Goal: Task Accomplishment & Management: Manage account settings

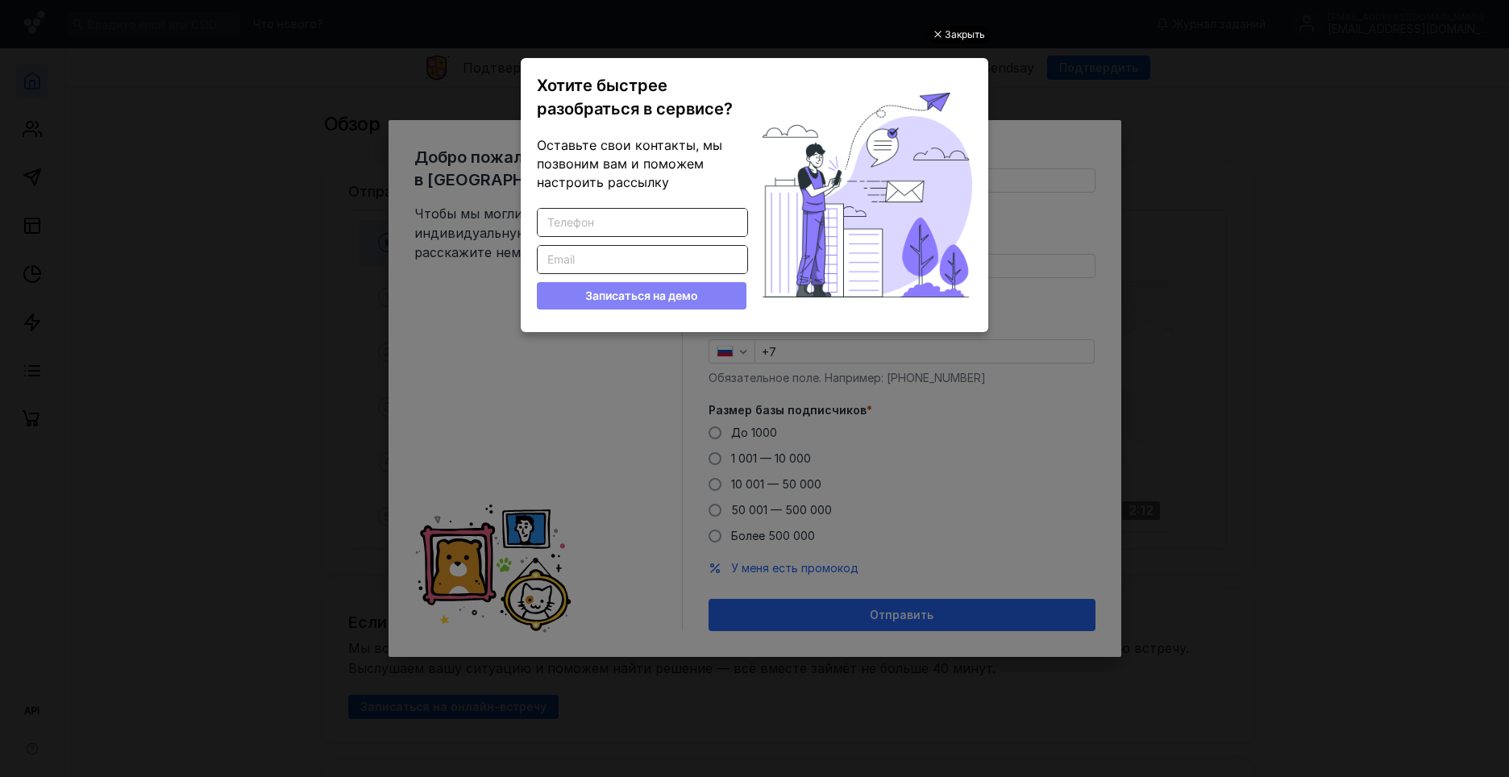
click at [970, 35] on div "Закрыть" at bounding box center [965, 35] width 40 height 18
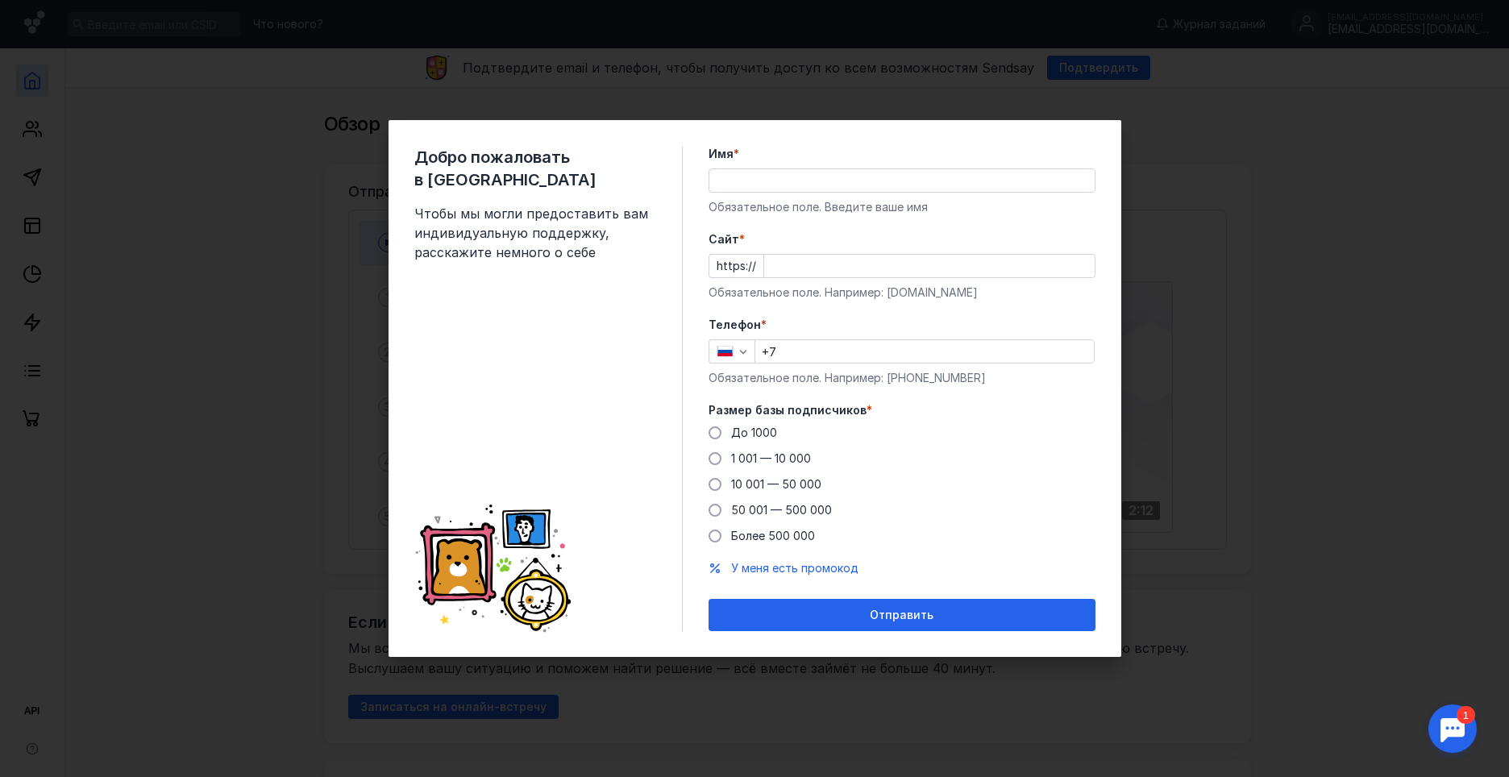
click at [1266, 250] on div "Добро пожаловать в Sendsay Чтобы мы могли предоставить вам индивидуальную подде…" at bounding box center [754, 388] width 1509 height 777
click at [814, 350] on input "+7" at bounding box center [924, 351] width 339 height 23
type input "[PHONE_NUMBER]"
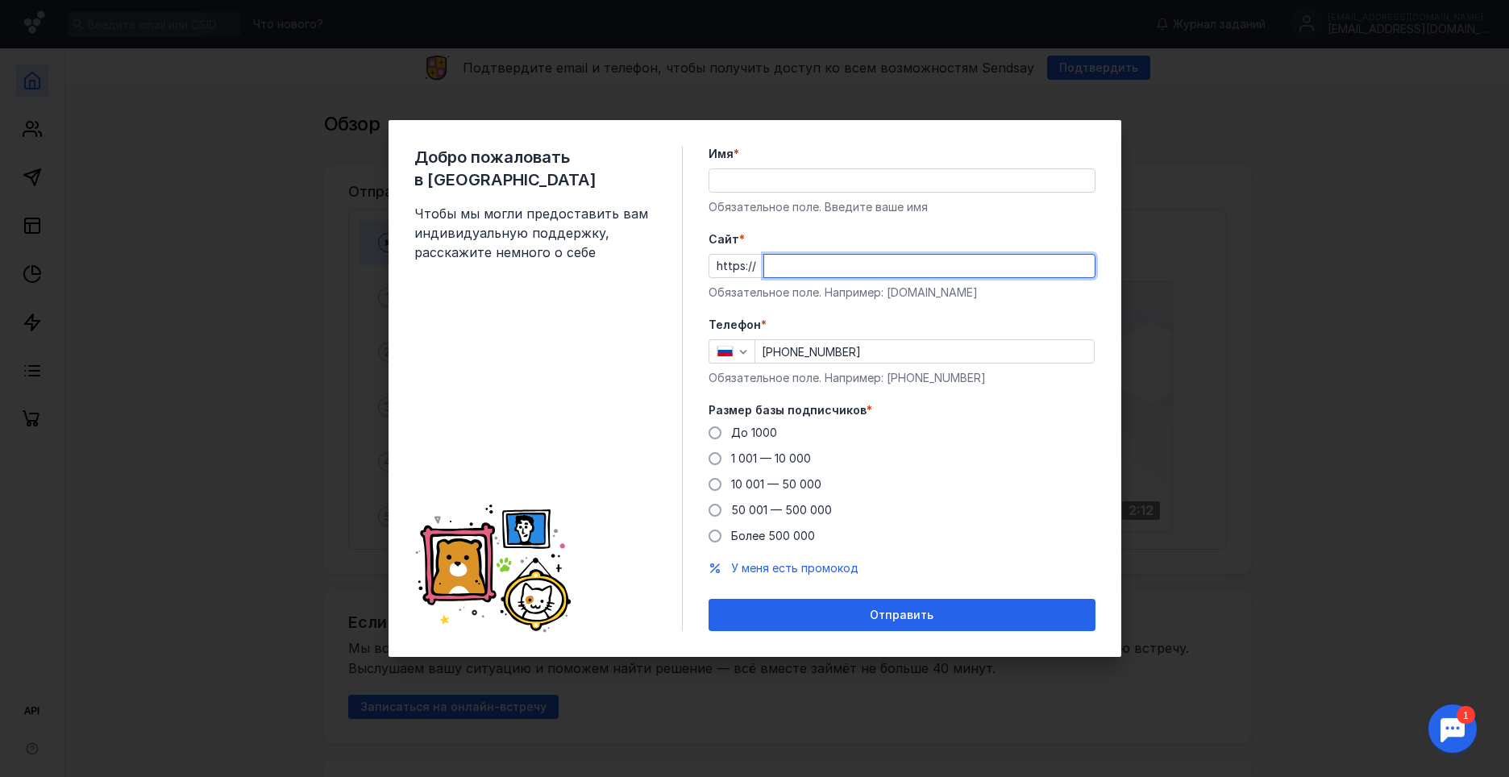
paste input "[DOMAIN_NAME][URL]"
click at [768, 270] on input "[DOMAIN_NAME][URL]" at bounding box center [929, 266] width 331 height 23
click at [966, 269] on input "[DOMAIN_NAME][URL]" at bounding box center [929, 266] width 331 height 23
type input "[DOMAIN_NAME][URL]"
click at [717, 432] on span at bounding box center [715, 432] width 13 height 13
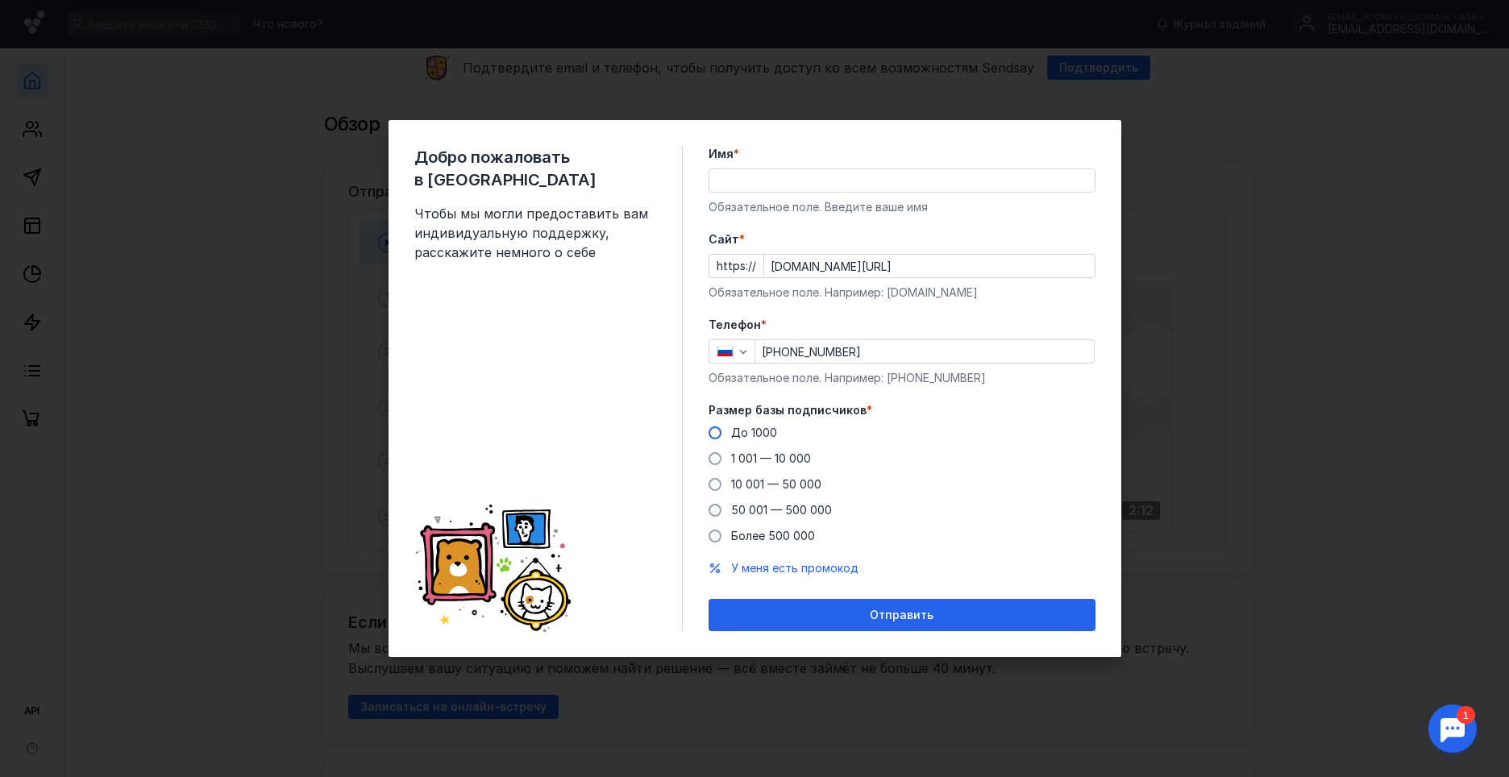
click at [0, 0] on input "До 1000" at bounding box center [0, 0] width 0 height 0
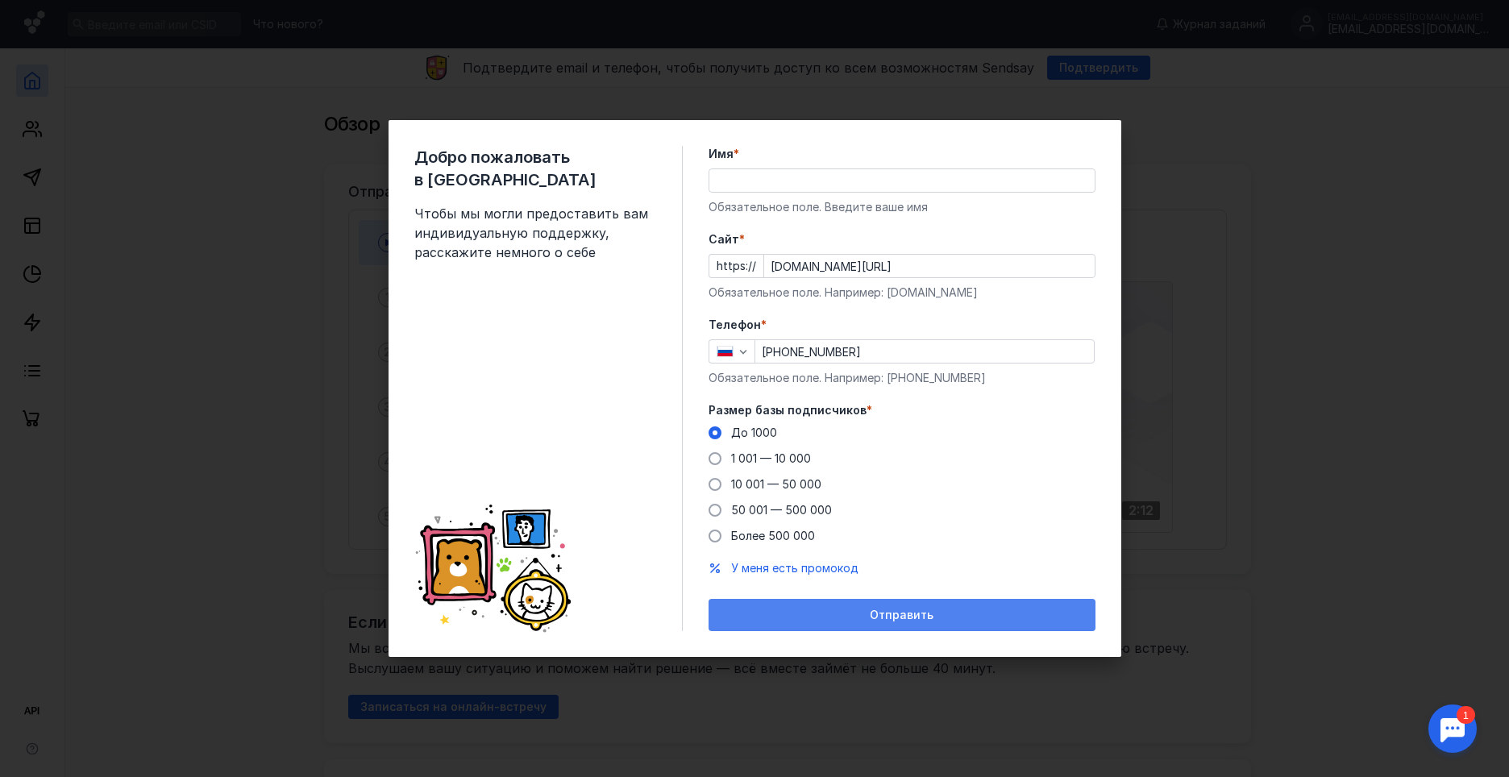
click at [908, 621] on span "Отправить" at bounding box center [902, 616] width 64 height 14
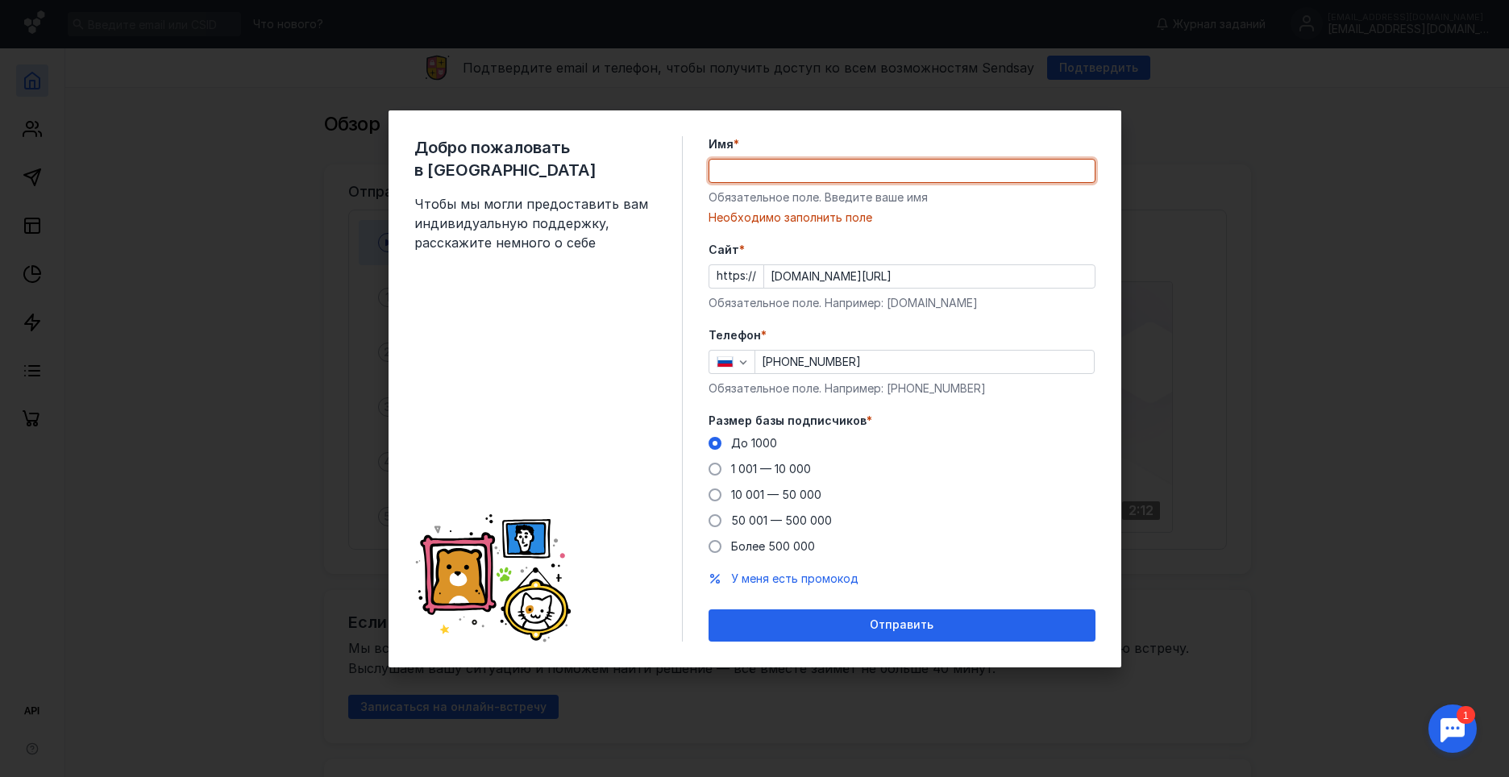
click at [737, 163] on input "Имя *" at bounding box center [901, 171] width 385 height 23
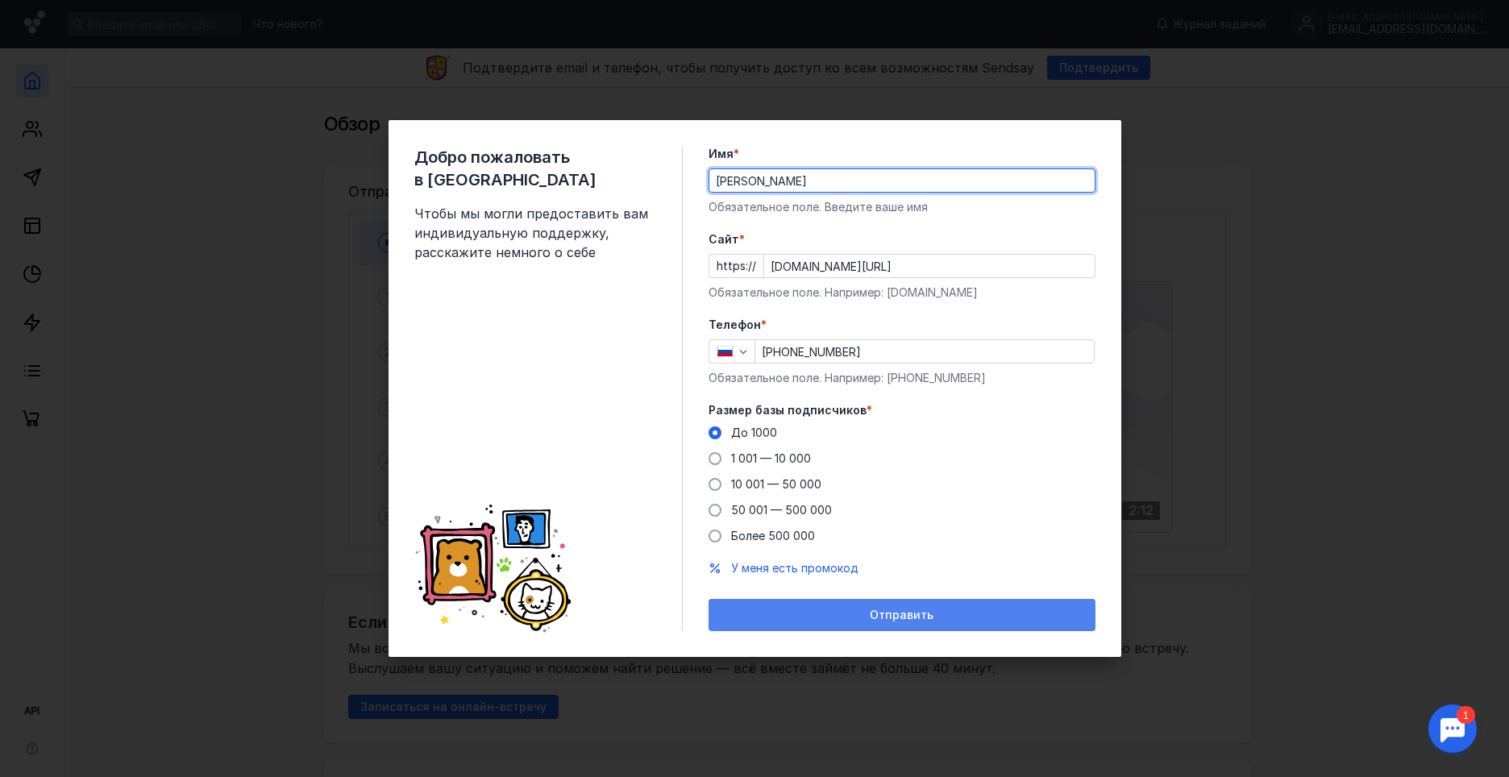
type input "[PERSON_NAME]"
click at [860, 616] on div "Отправить" at bounding box center [902, 616] width 371 height 14
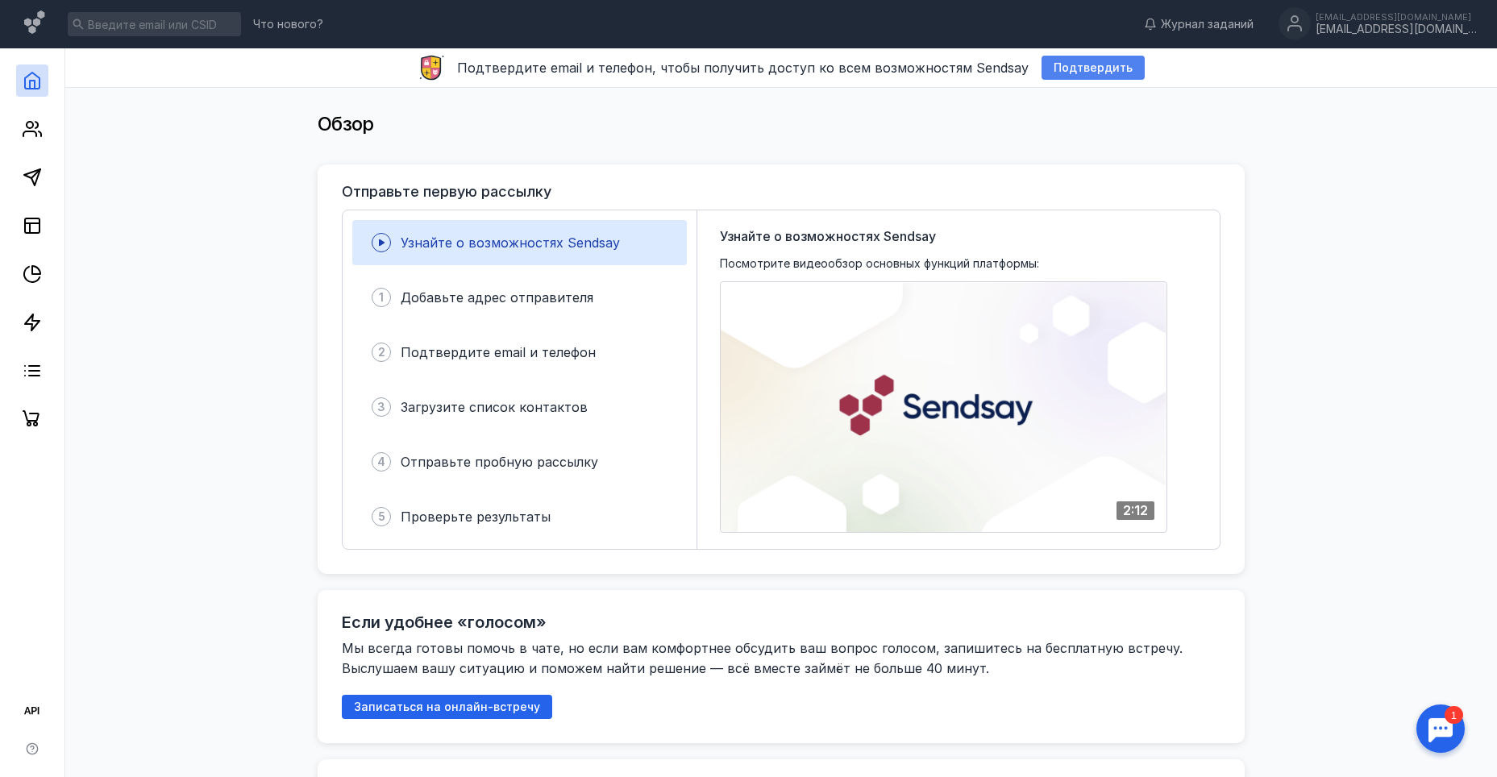
click at [1057, 77] on div "Подтвердить" at bounding box center [1093, 68] width 103 height 24
click at [1065, 69] on span "Подтвердить" at bounding box center [1093, 68] width 79 height 14
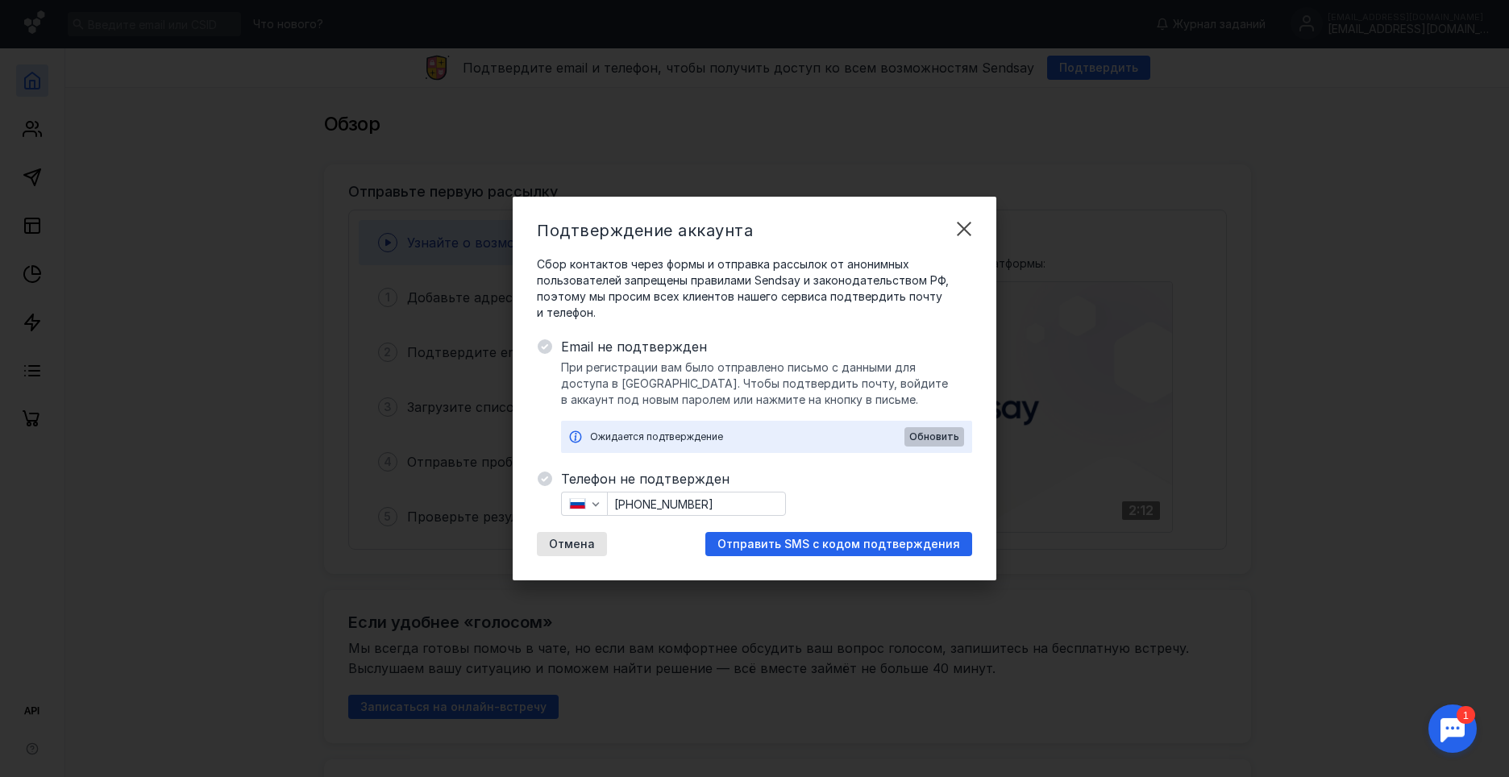
click at [927, 435] on span "Обновить" at bounding box center [934, 436] width 50 height 11
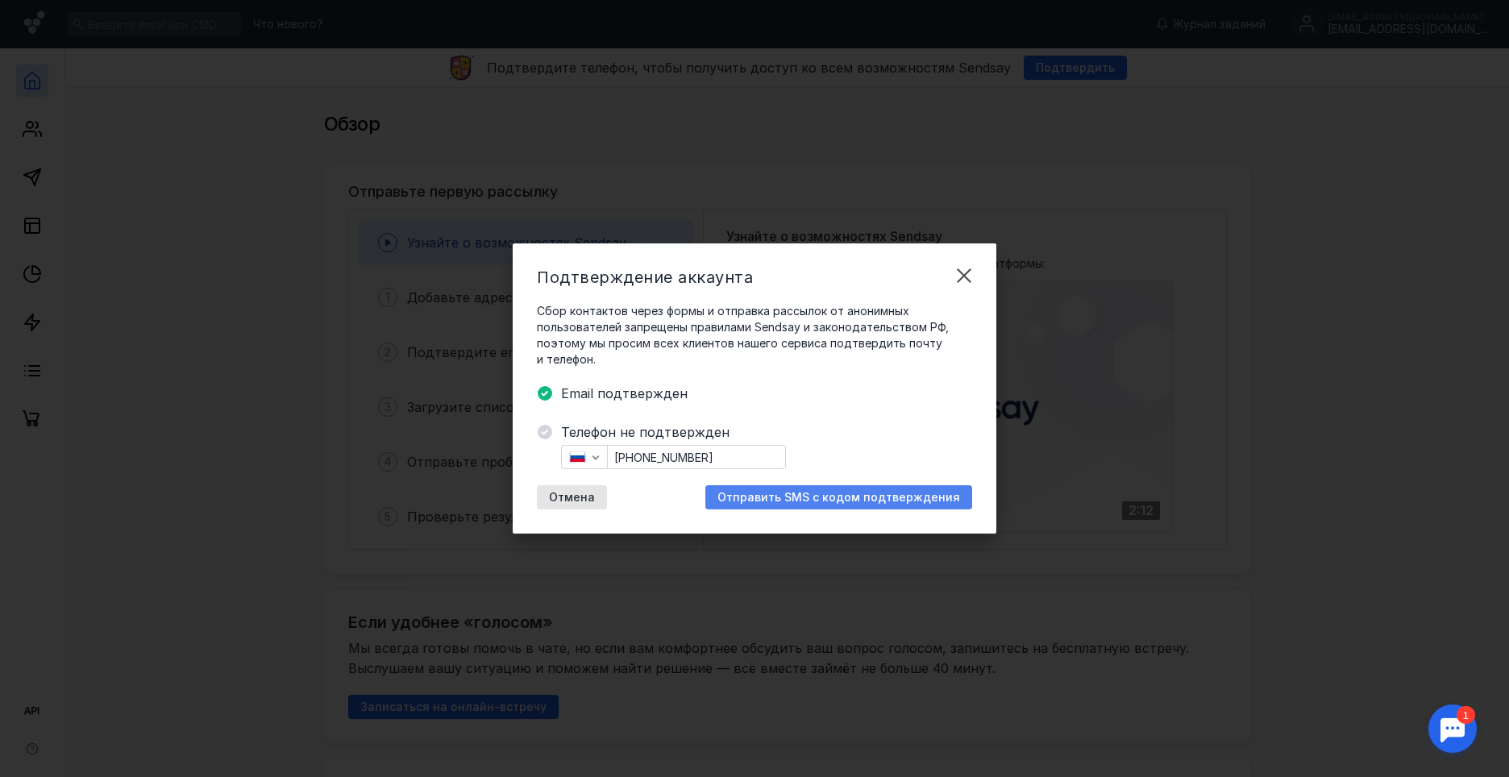
click at [819, 500] on span "Отправить SMS с кодом подтверждения" at bounding box center [838, 498] width 243 height 14
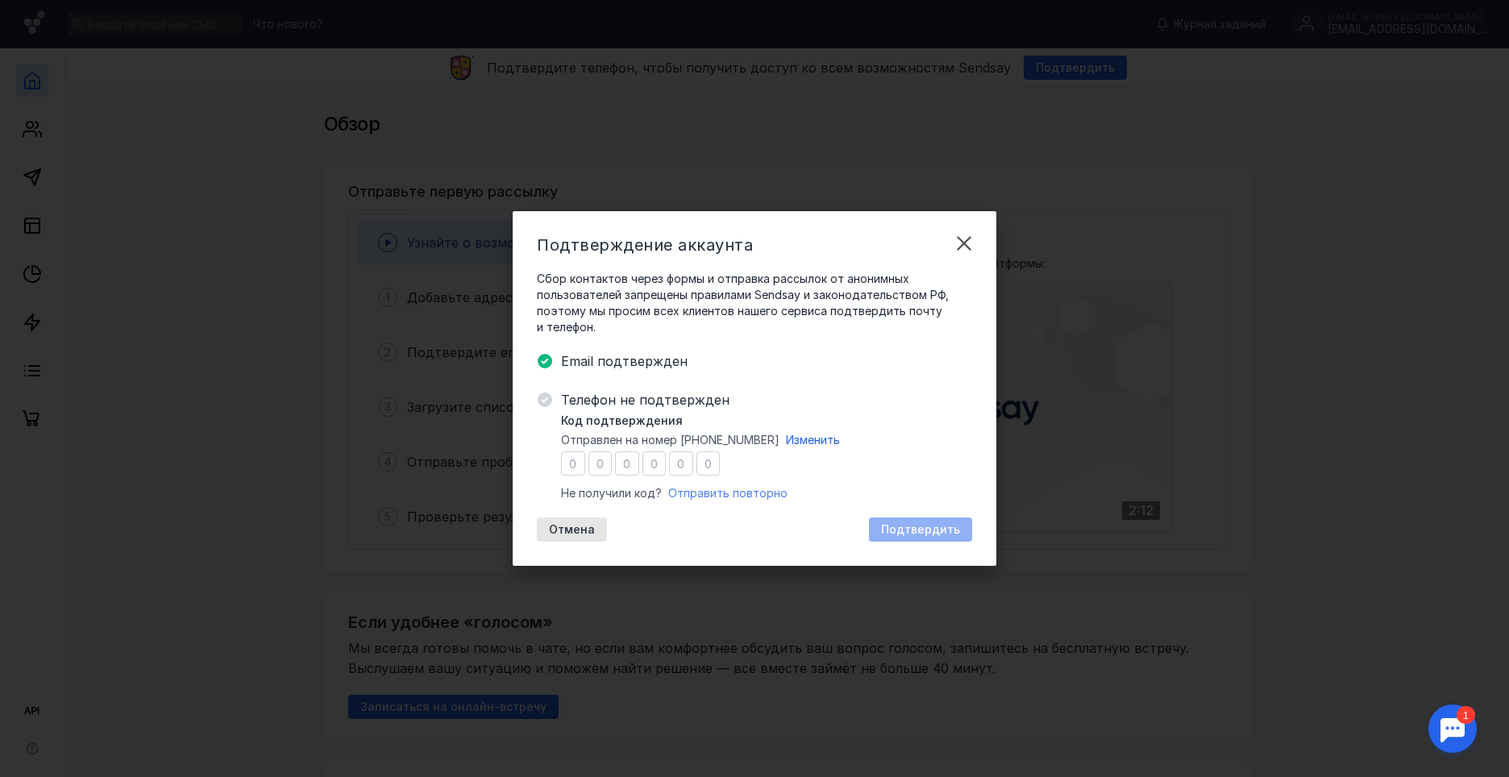
type input "9"
type input "4"
type input "3"
type input "9"
type input "8"
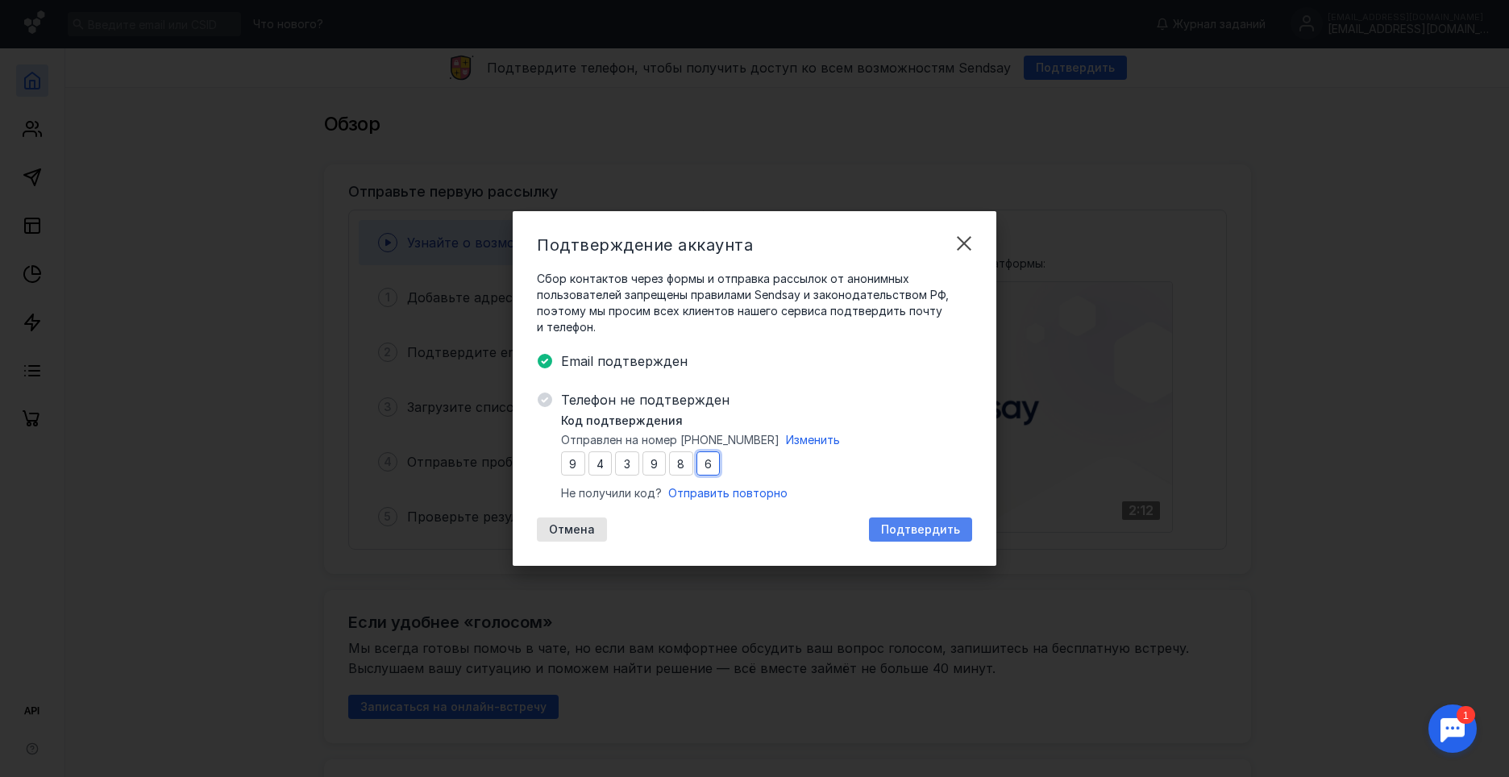
type input "6"
click at [898, 534] on span "Подтвердить" at bounding box center [920, 530] width 79 height 14
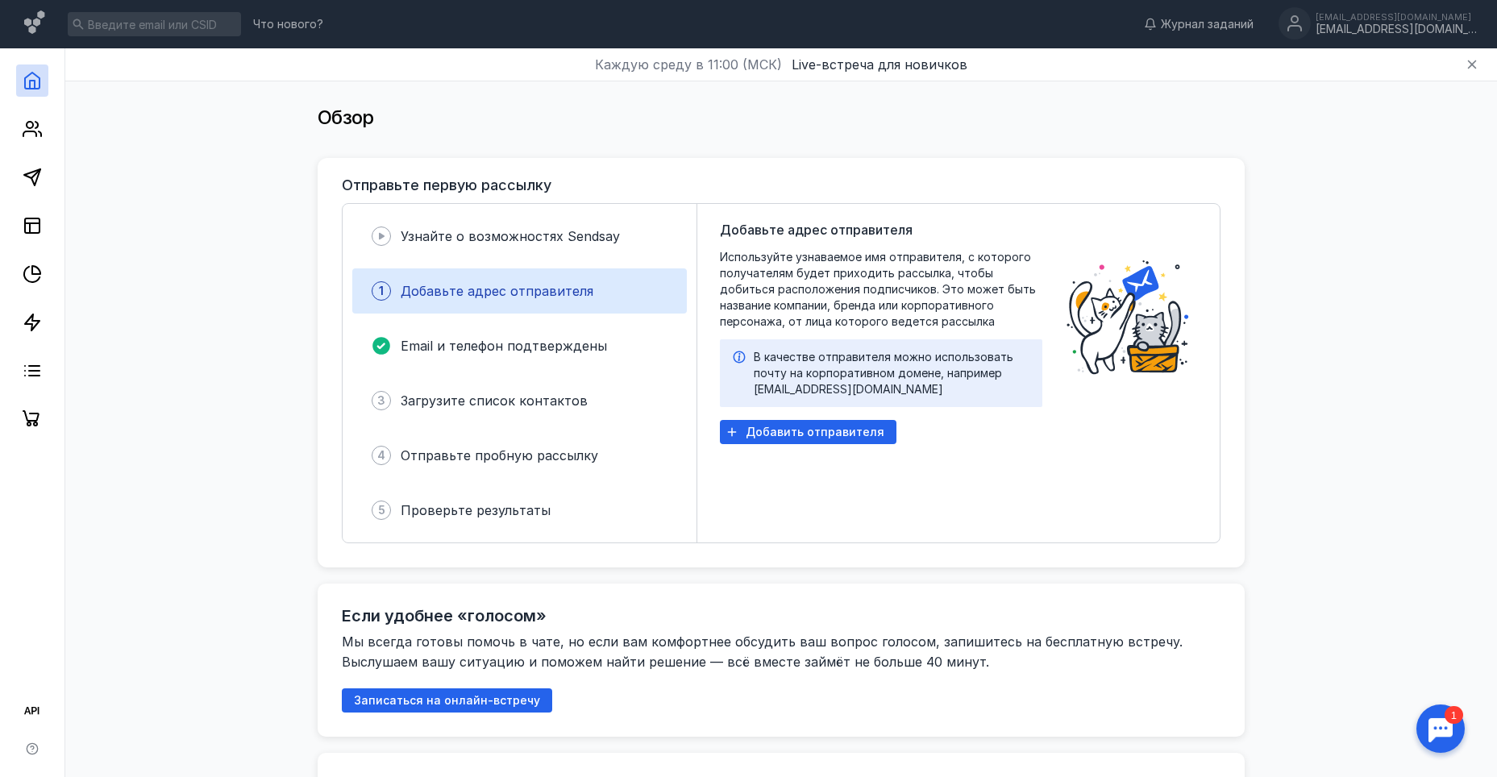
click at [1458, 730] on div at bounding box center [1441, 729] width 50 height 50
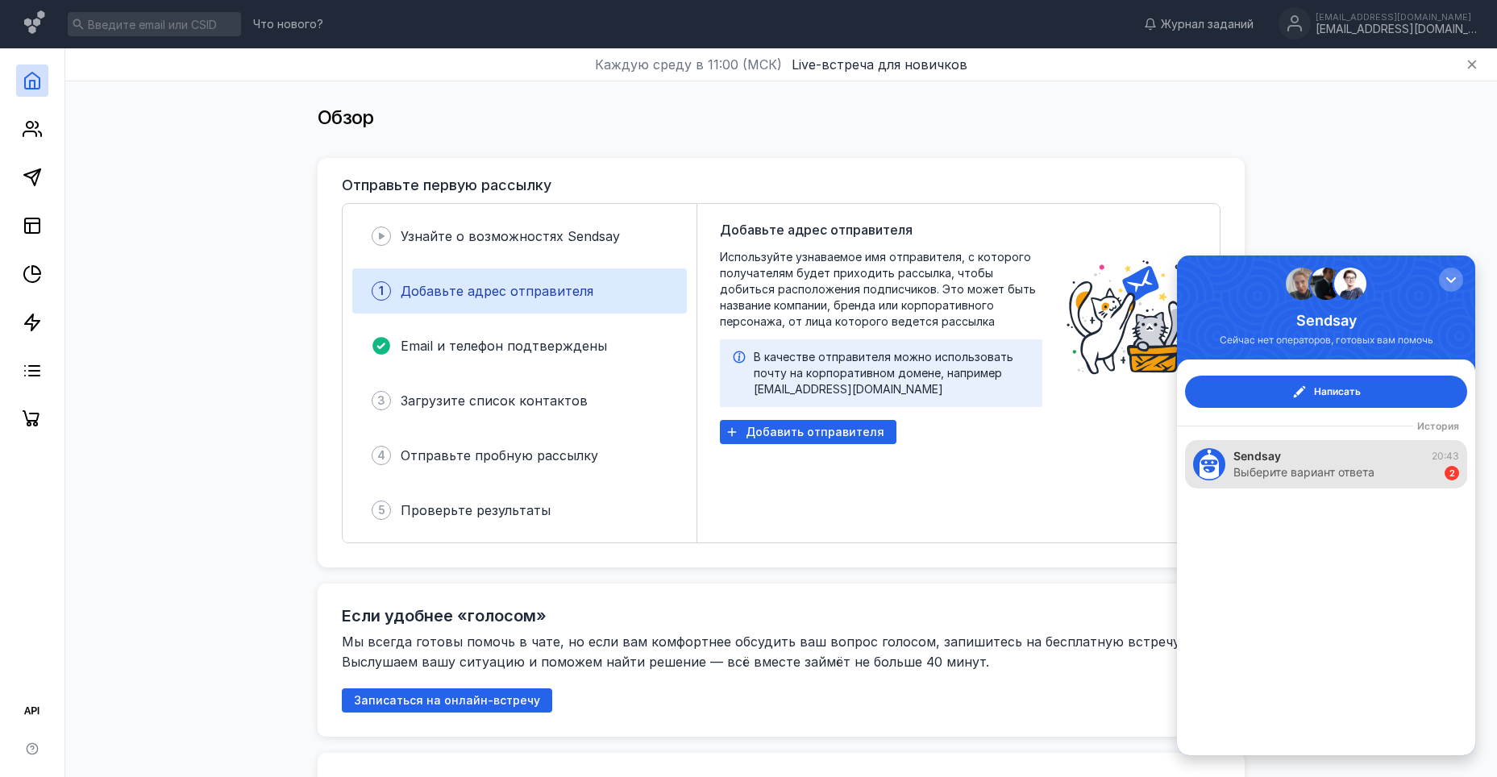
click at [1386, 476] on div "Выберите вариант ответа 2" at bounding box center [1346, 472] width 226 height 16
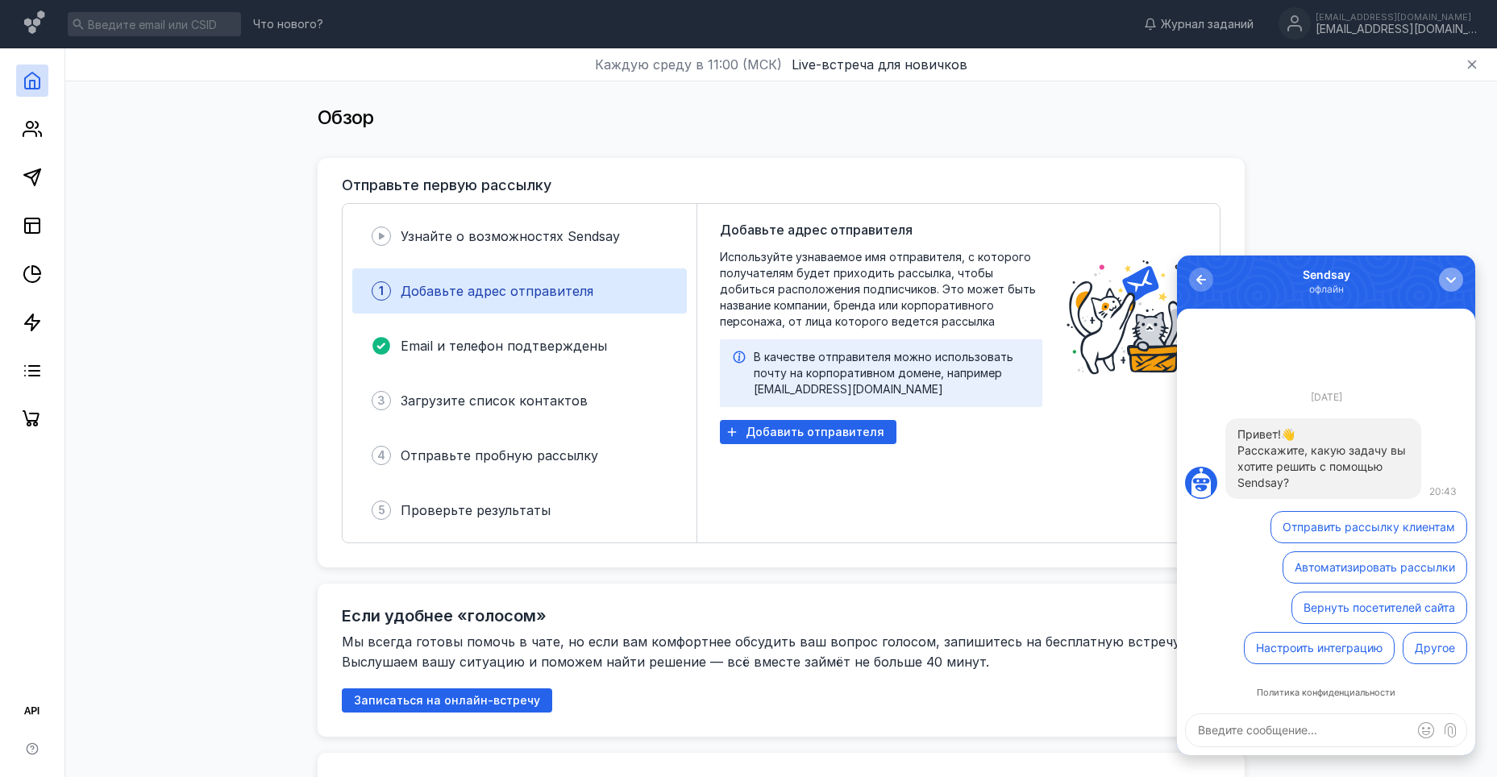
click at [1453, 281] on div "button" at bounding box center [1451, 280] width 16 height 16
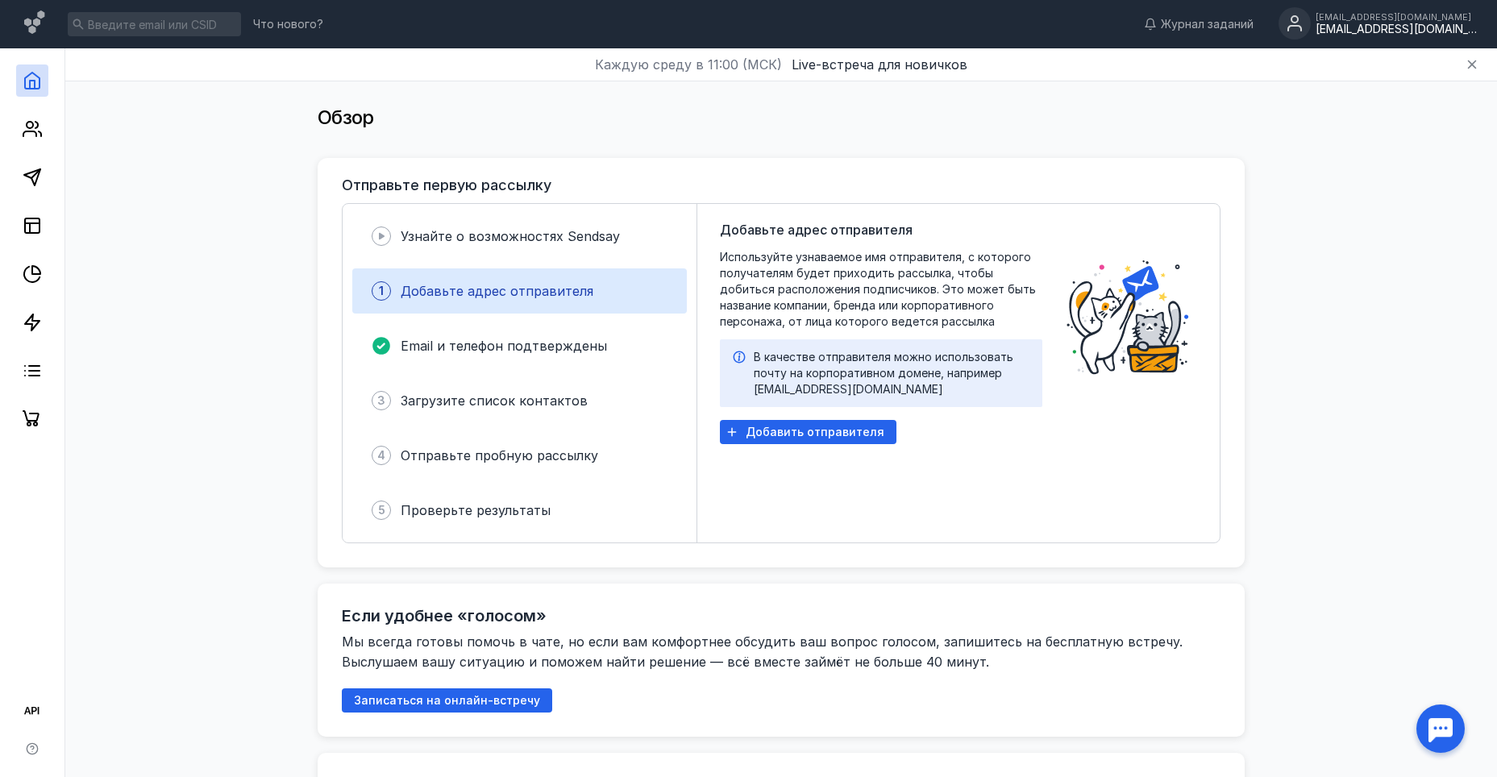
click at [1427, 24] on div "[EMAIL_ADDRESS][DOMAIN_NAME]" at bounding box center [1396, 30] width 161 height 14
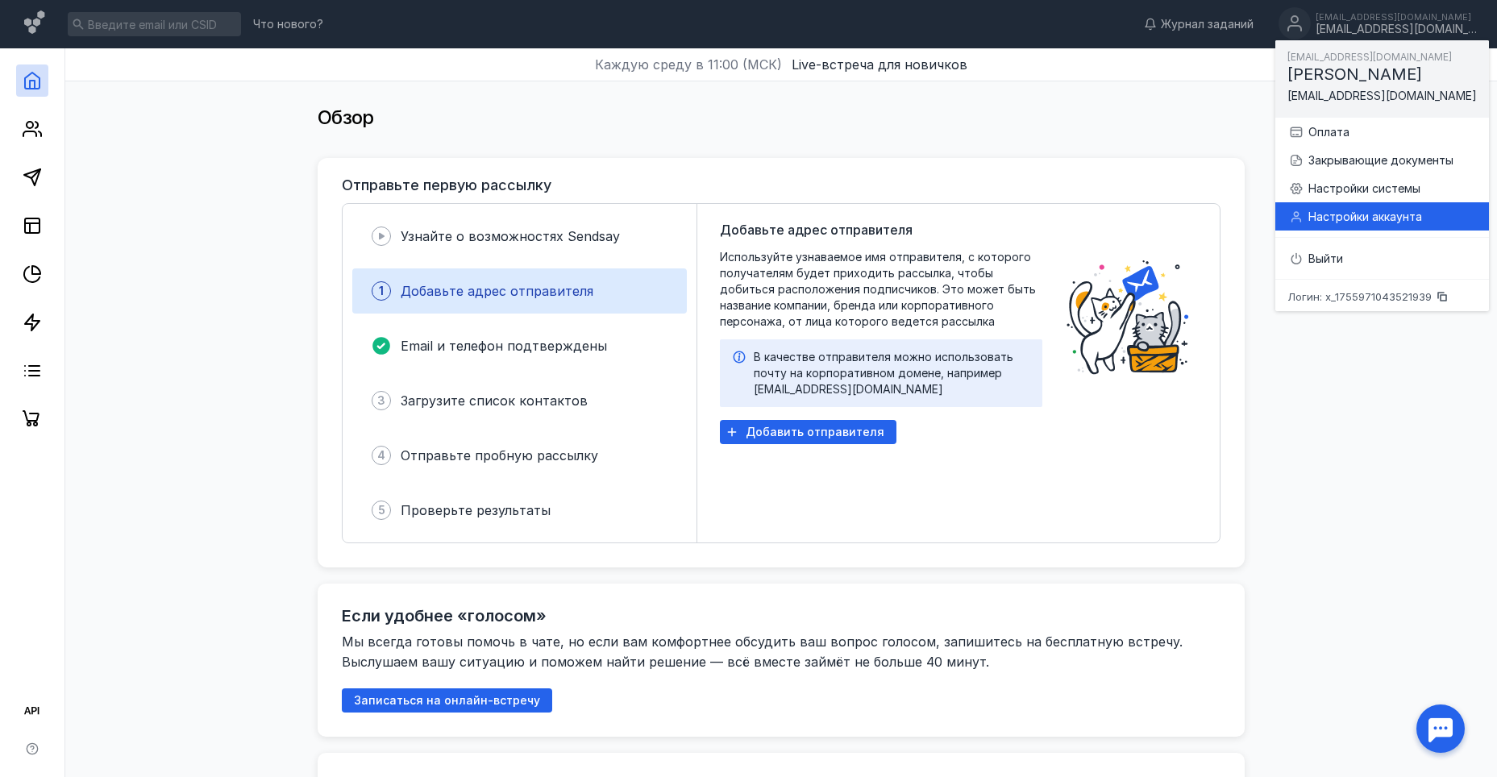
click at [1406, 209] on div "Настройки аккаунта" at bounding box center [1392, 217] width 168 height 16
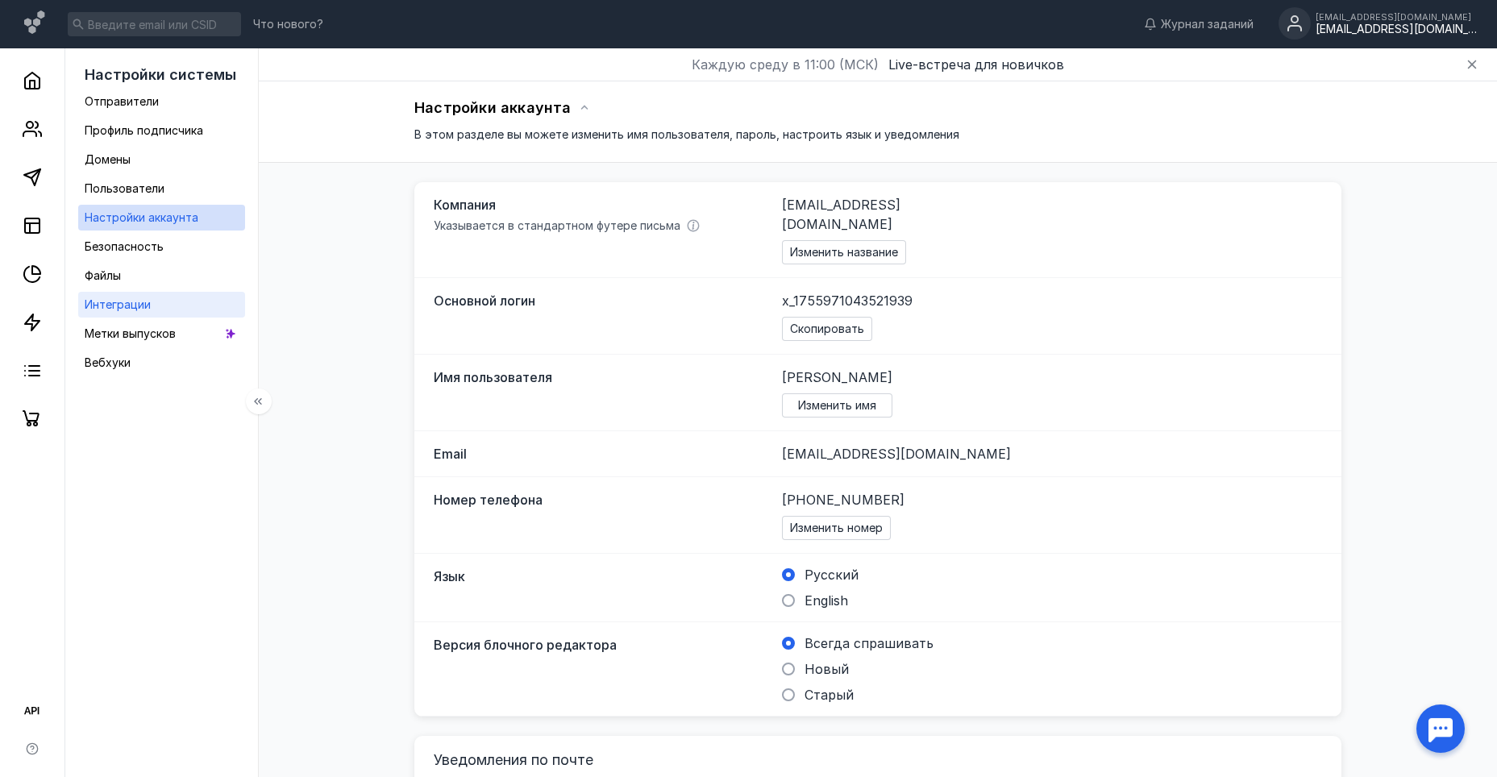
click at [129, 304] on span "Интеграции" at bounding box center [118, 304] width 66 height 14
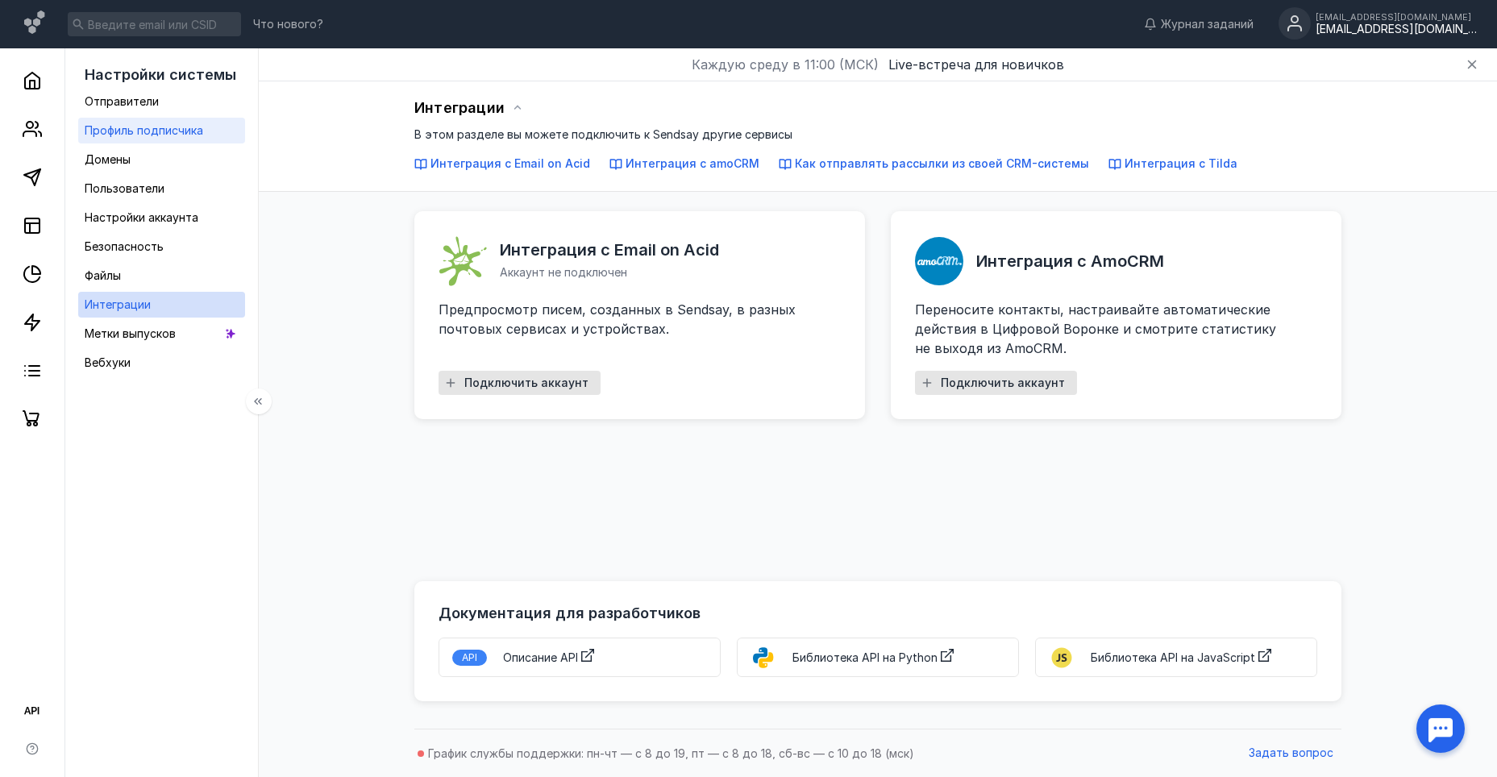
click at [140, 127] on span "Профиль подписчика" at bounding box center [144, 130] width 119 height 14
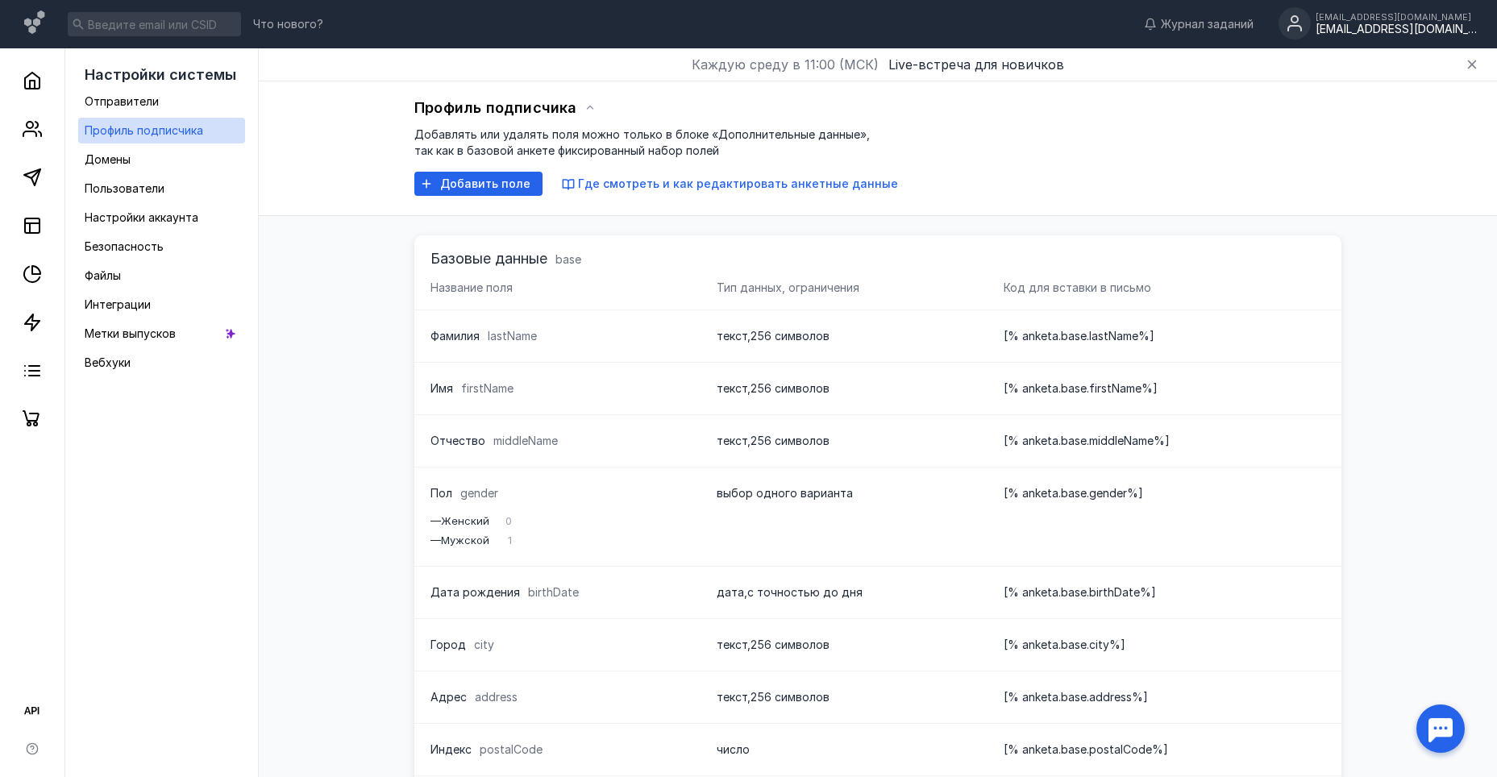
click at [498, 335] on span "lastName" at bounding box center [512, 336] width 49 height 14
click at [125, 166] on div "Домены" at bounding box center [108, 159] width 46 height 19
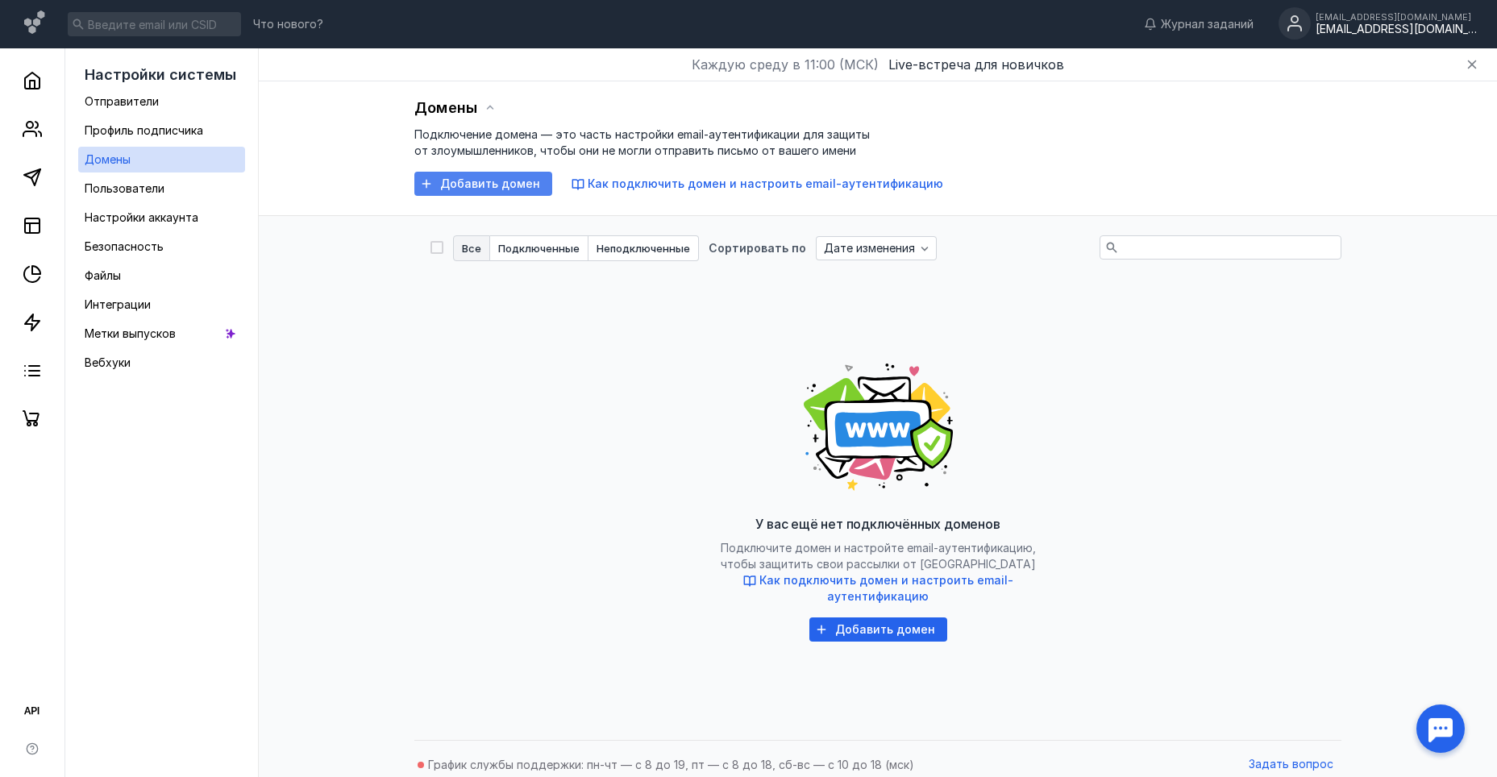
click at [457, 189] on span "Добавить домен" at bounding box center [490, 184] width 100 height 14
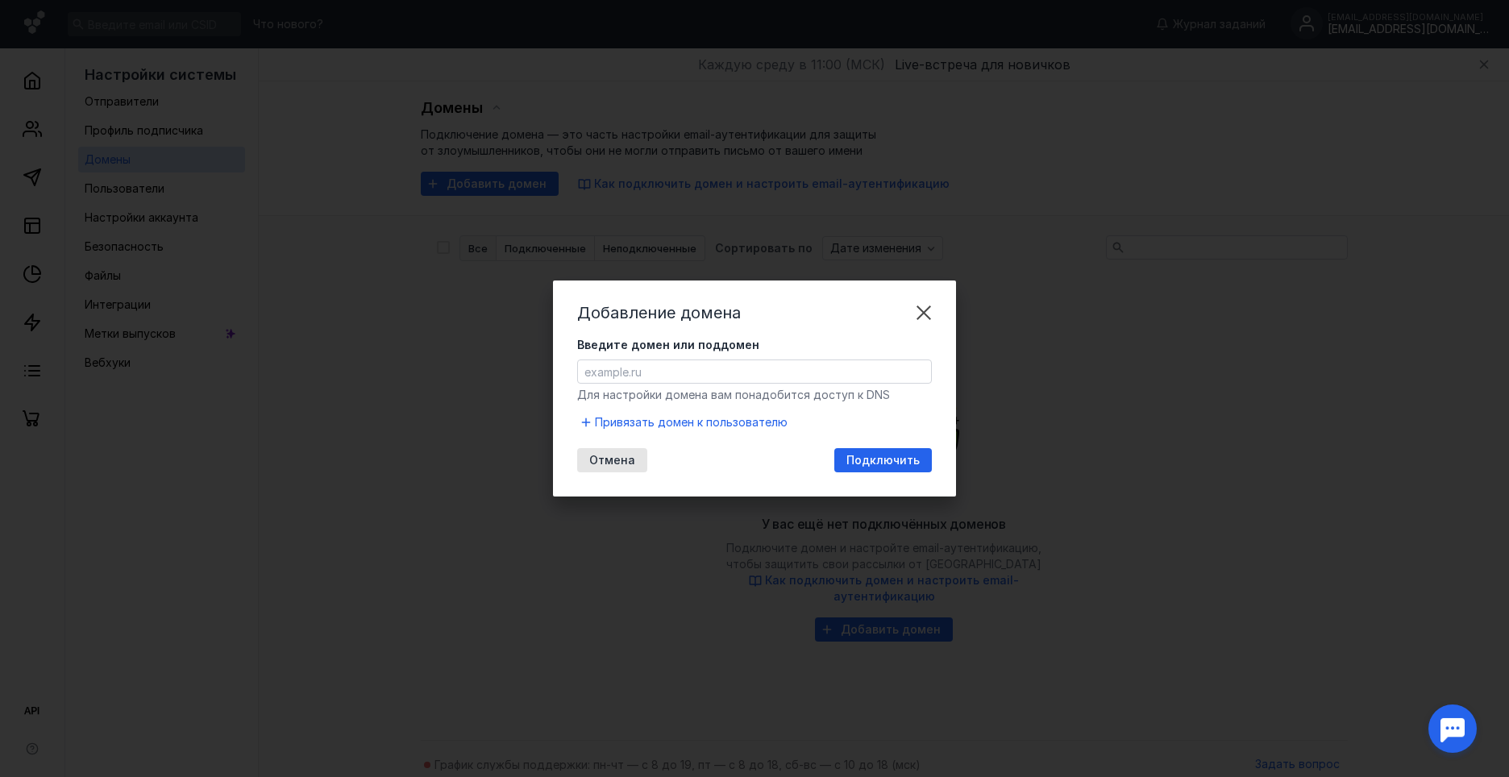
click at [609, 368] on input "Введите домен или поддомен" at bounding box center [754, 371] width 353 height 23
paste input "[URL][DOMAIN_NAME]"
click at [855, 460] on span "Подключить" at bounding box center [882, 461] width 73 height 14
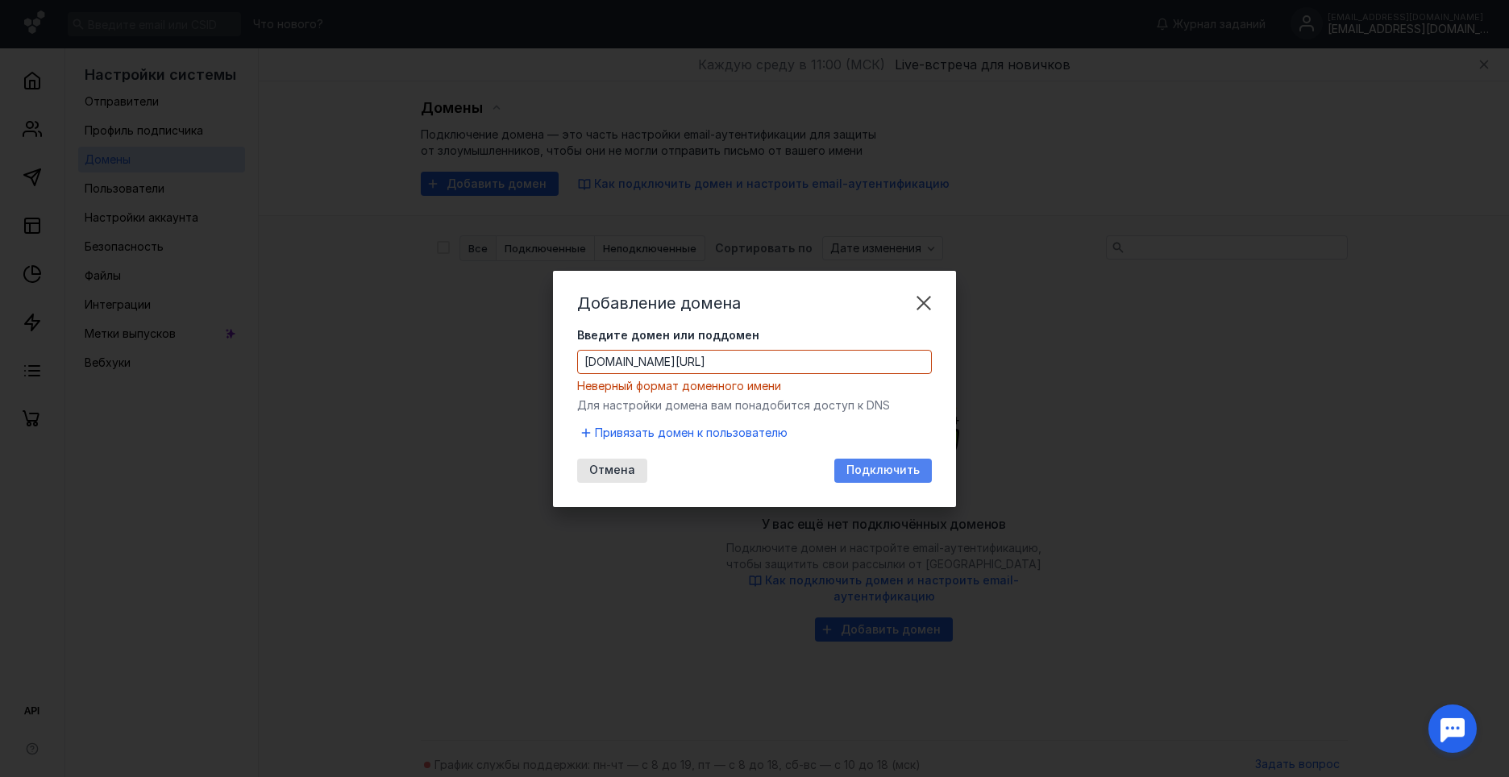
click at [859, 468] on span "Подключить" at bounding box center [882, 471] width 73 height 14
click at [722, 368] on input "[DOMAIN_NAME][URL]" at bounding box center [754, 362] width 353 height 23
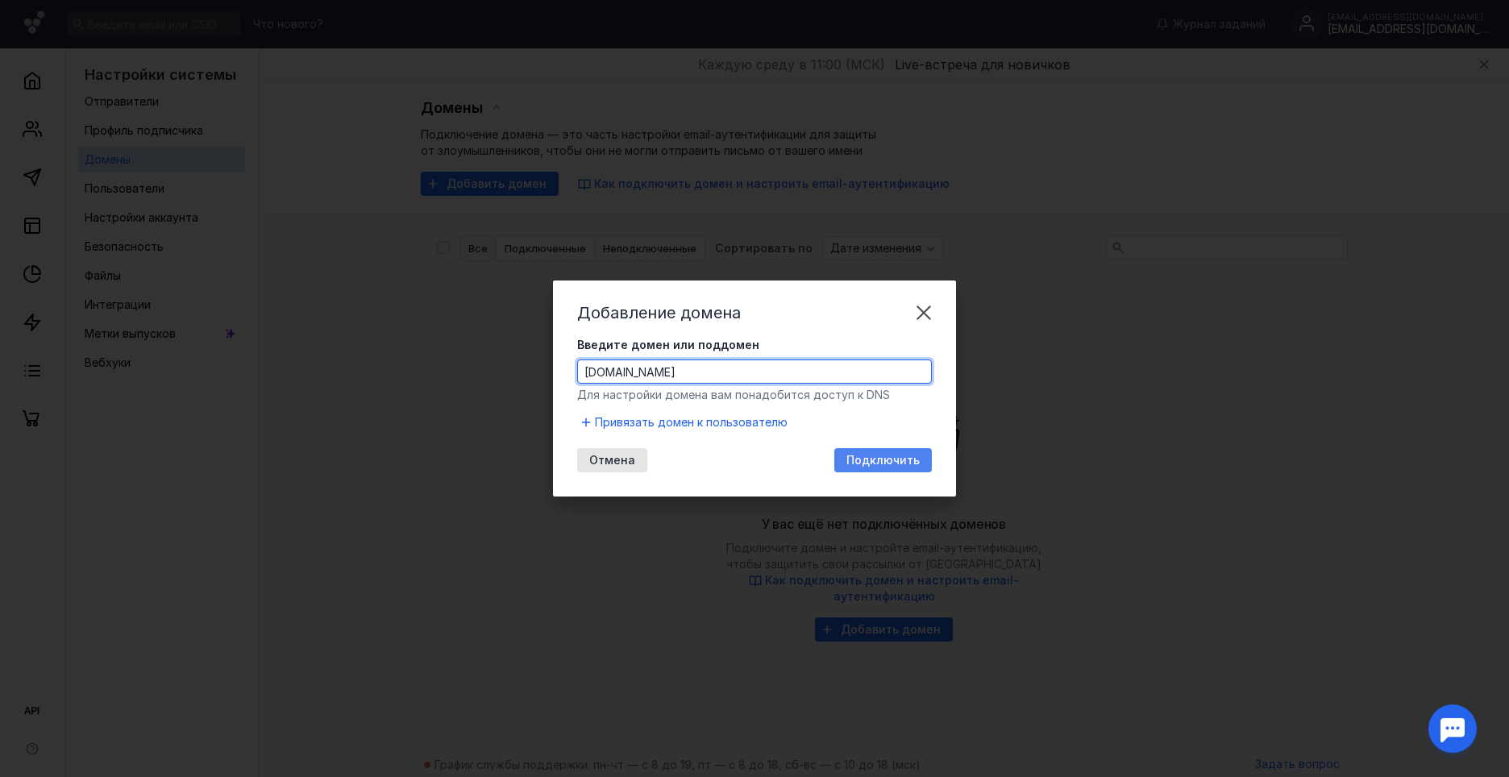
type input "[DOMAIN_NAME]"
click at [866, 456] on span "Подключить" at bounding box center [882, 461] width 73 height 14
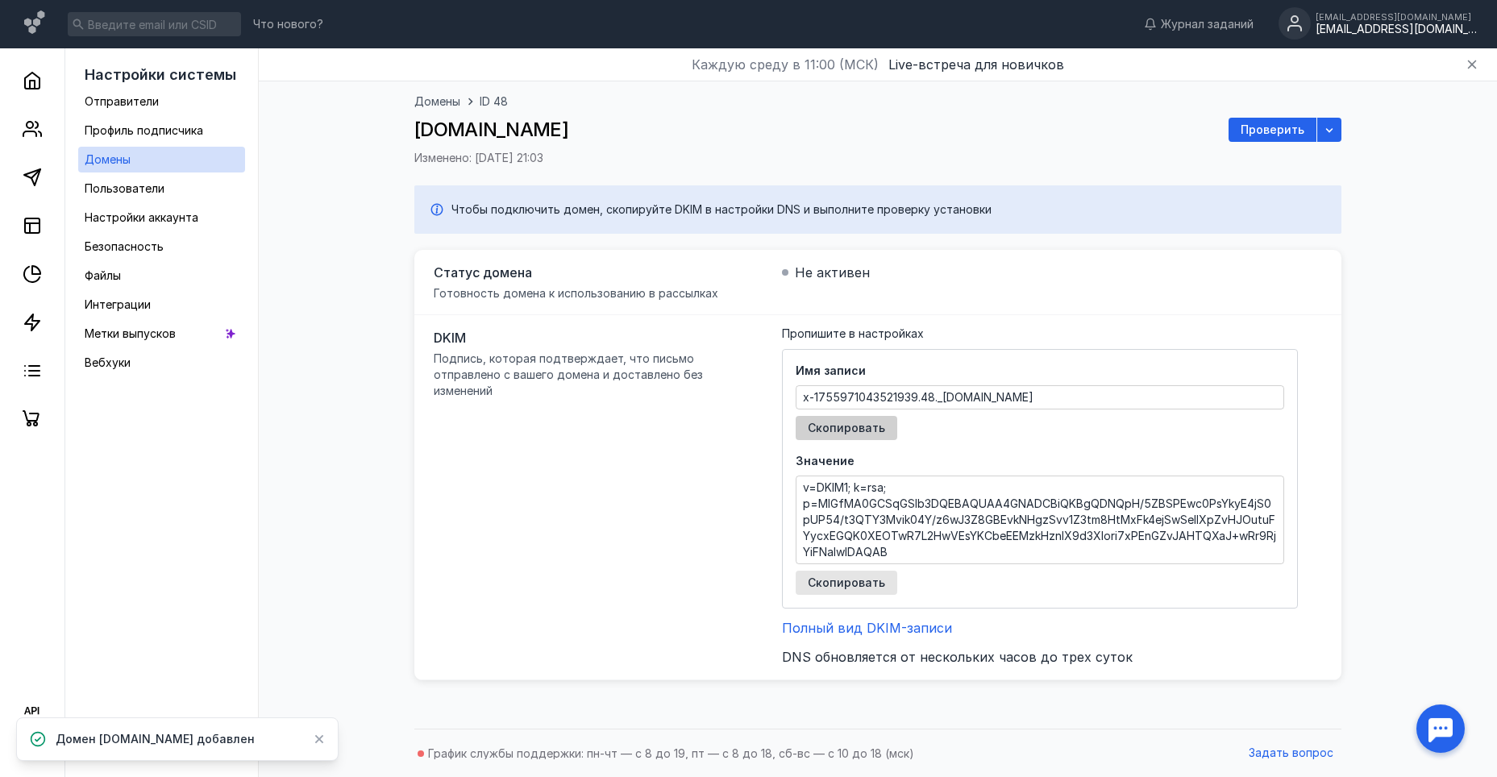
click at [874, 434] on span "Скопировать" at bounding box center [846, 429] width 77 height 14
click at [833, 577] on span "Скопировать" at bounding box center [846, 583] width 77 height 14
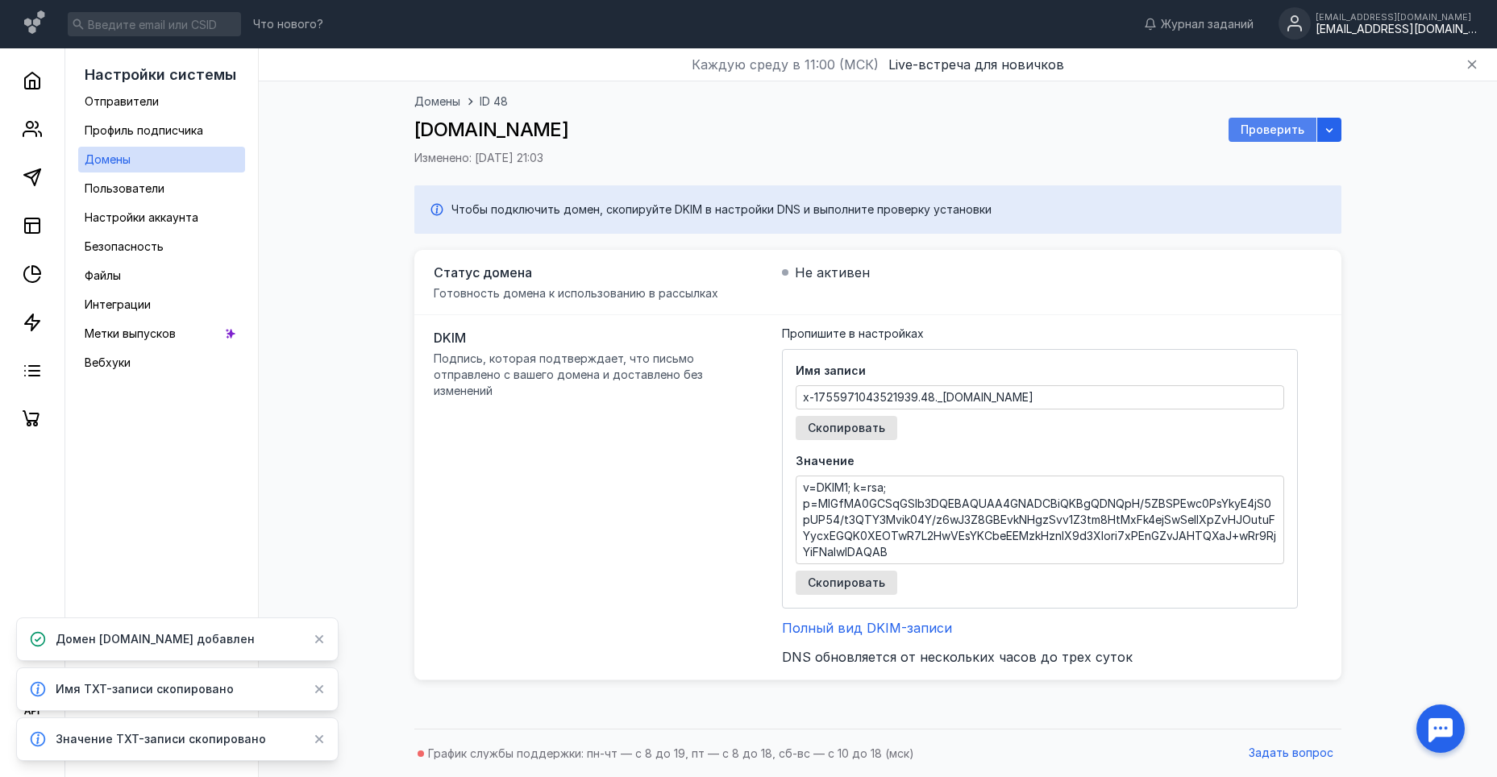
click at [1257, 133] on span "Проверить" at bounding box center [1273, 130] width 64 height 14
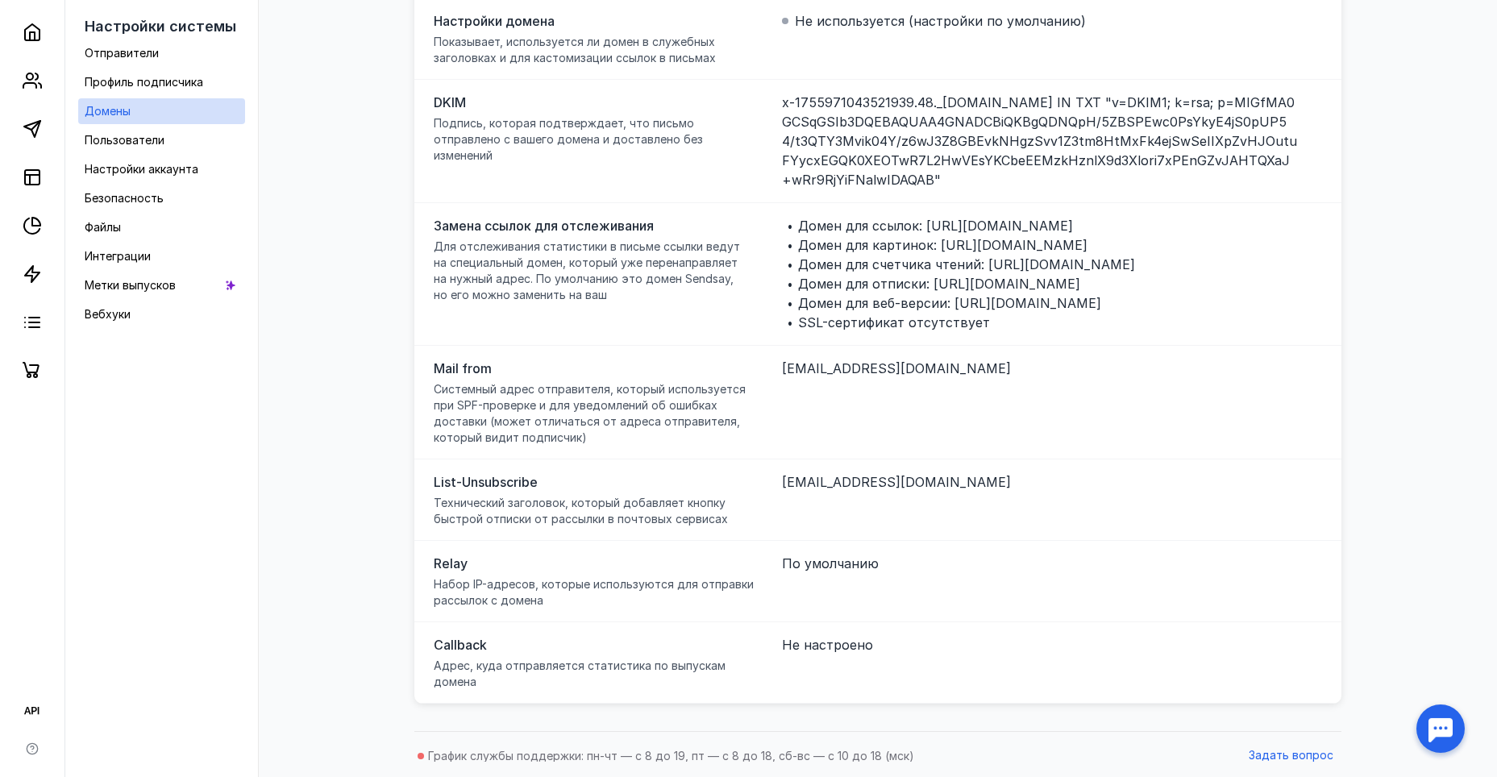
scroll to position [255, 0]
